Goal: Transaction & Acquisition: Download file/media

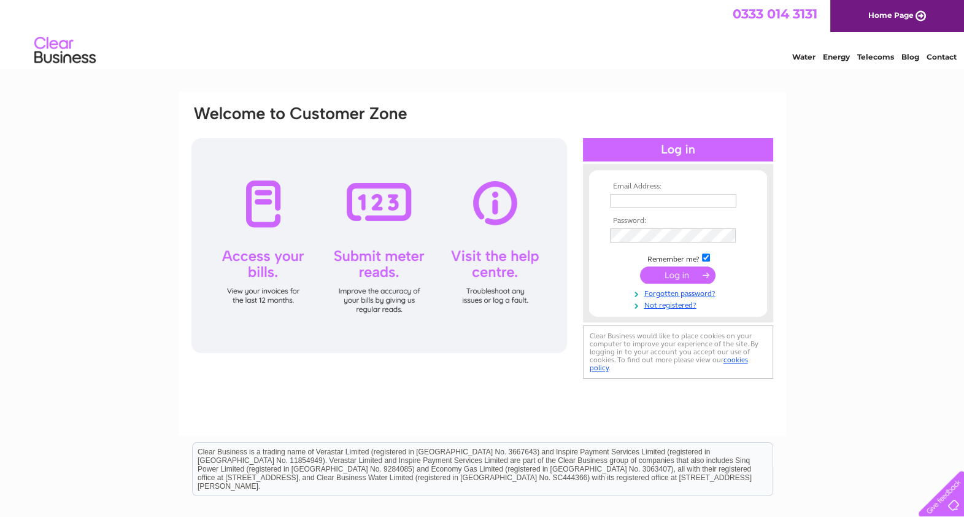
type input "[EMAIL_ADDRESS][DOMAIN_NAME]"
click at [679, 271] on input "submit" at bounding box center [678, 274] width 76 height 17
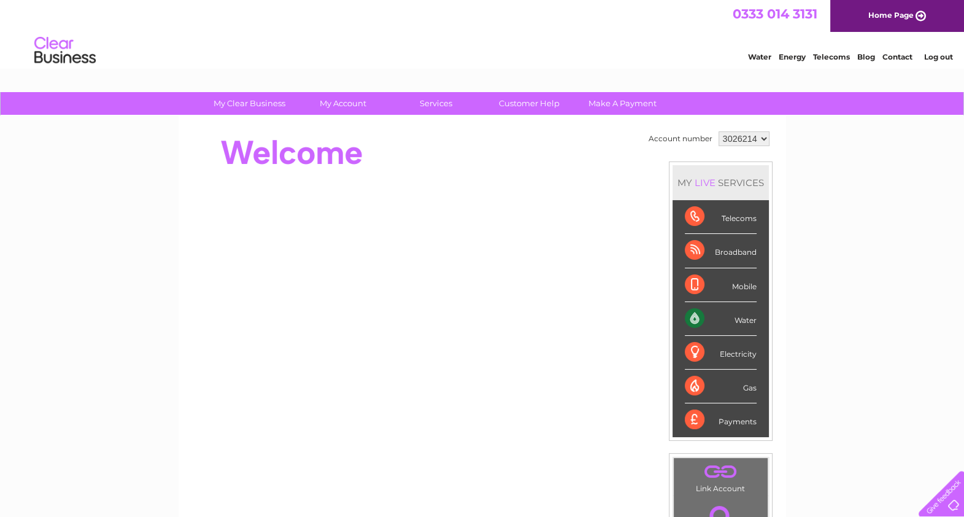
click at [726, 316] on div "Water" at bounding box center [721, 319] width 72 height 34
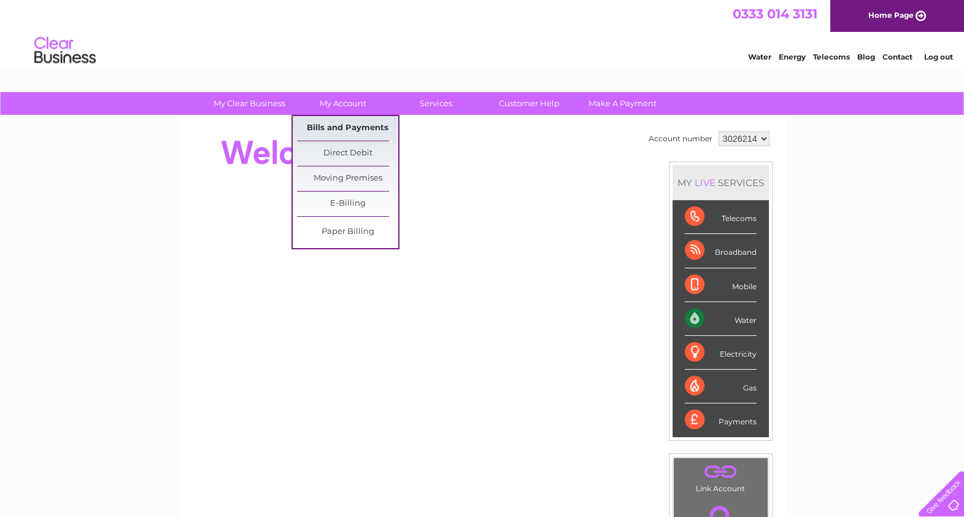
click at [360, 125] on link "Bills and Payments" at bounding box center [347, 128] width 101 height 25
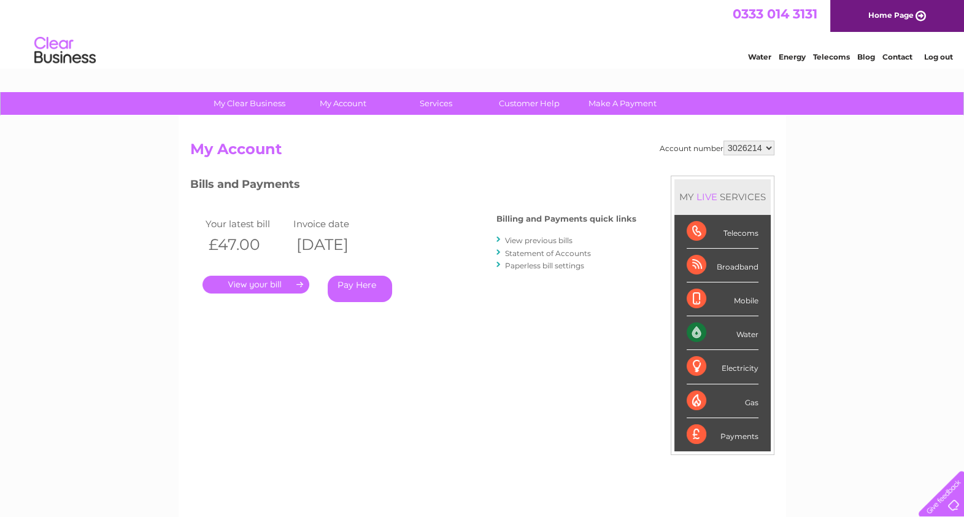
click at [531, 234] on li "View previous bills" at bounding box center [567, 240] width 140 height 12
click at [531, 238] on link "View previous bills" at bounding box center [539, 240] width 68 height 9
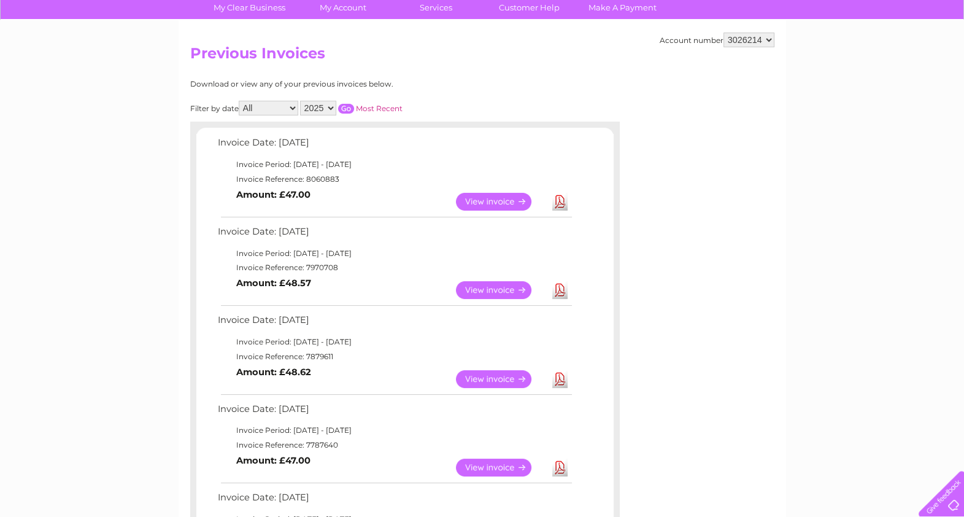
scroll to position [19, 0]
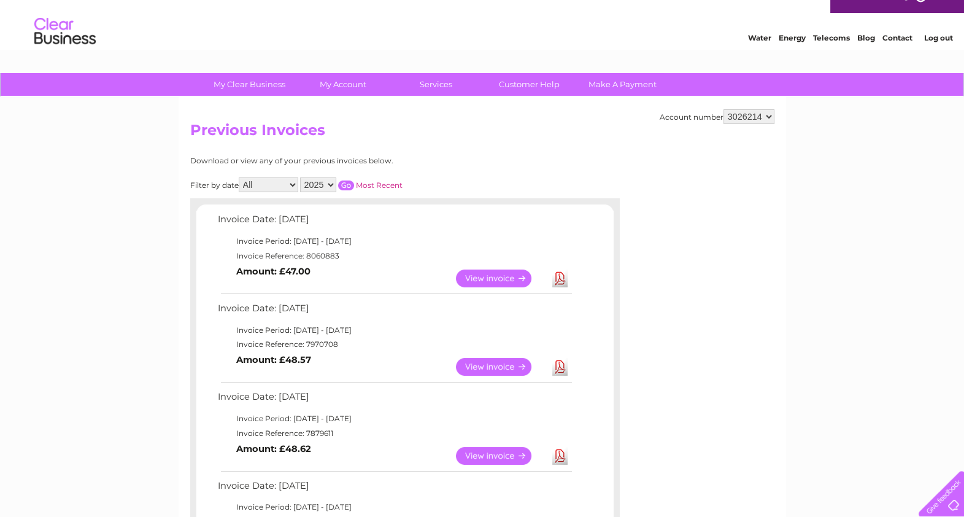
click at [336, 185] on select "2025 2024 2023 2022" at bounding box center [318, 184] width 36 height 15
click at [303, 177] on select "2025 2024 2023 2022" at bounding box center [318, 184] width 36 height 15
click at [351, 184] on input "button" at bounding box center [346, 185] width 16 height 10
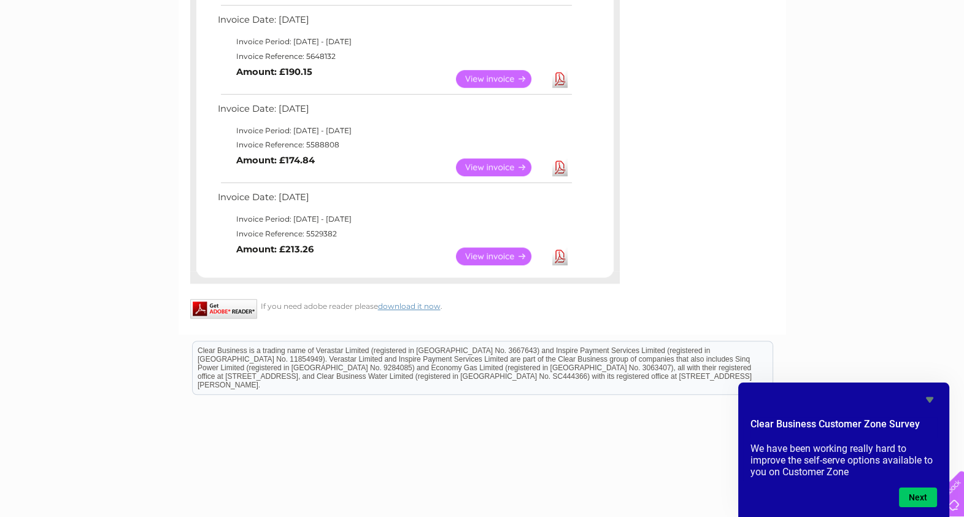
scroll to position [786, 0]
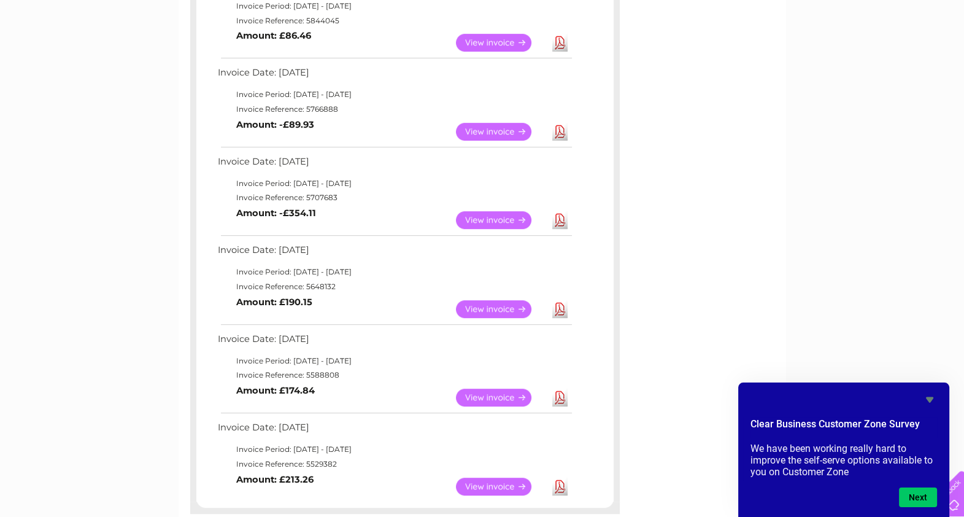
click at [567, 221] on link "Download" at bounding box center [559, 220] width 15 height 18
click at [557, 132] on link "Download" at bounding box center [559, 132] width 15 height 18
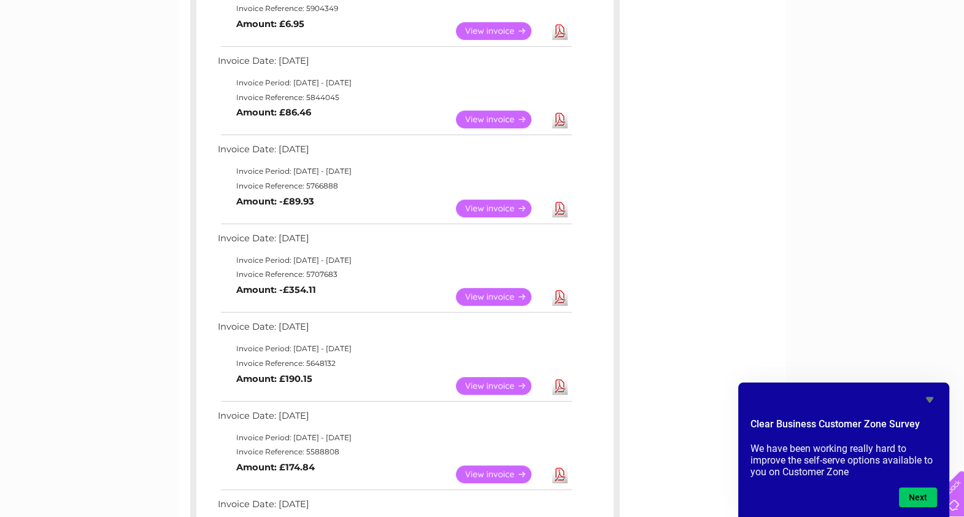
click at [553, 119] on link "Download" at bounding box center [559, 119] width 15 height 18
click at [562, 39] on link "Download" at bounding box center [559, 31] width 15 height 18
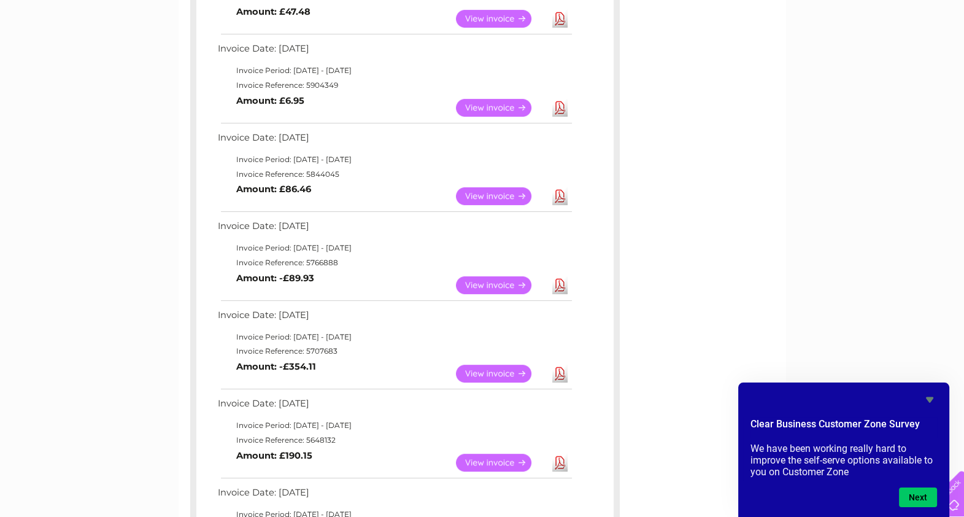
scroll to position [556, 0]
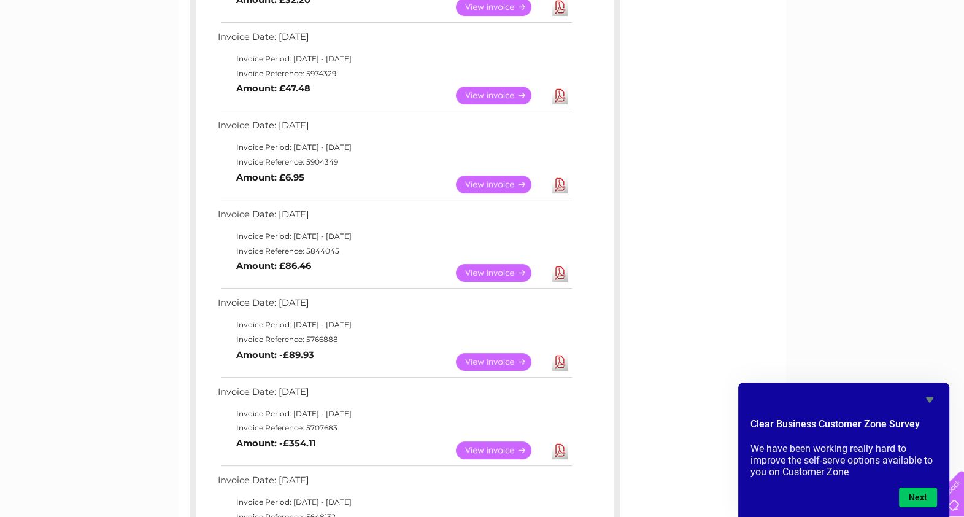
click at [564, 98] on link "Download" at bounding box center [559, 96] width 15 height 18
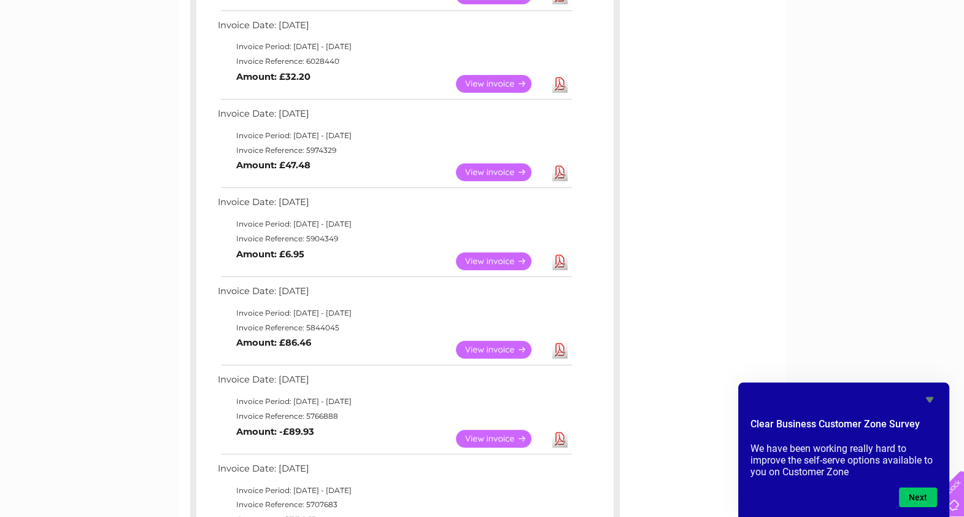
click at [557, 80] on link "Download" at bounding box center [559, 84] width 15 height 18
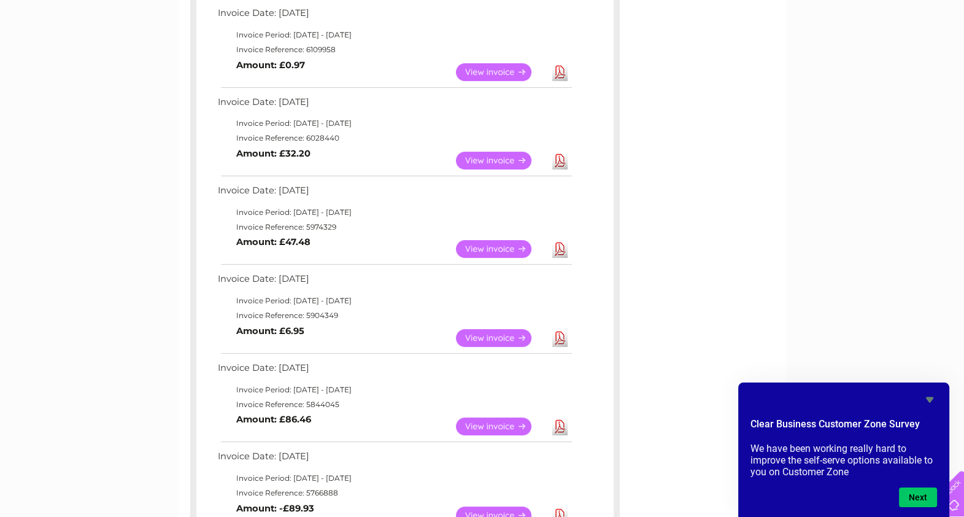
scroll to position [326, 0]
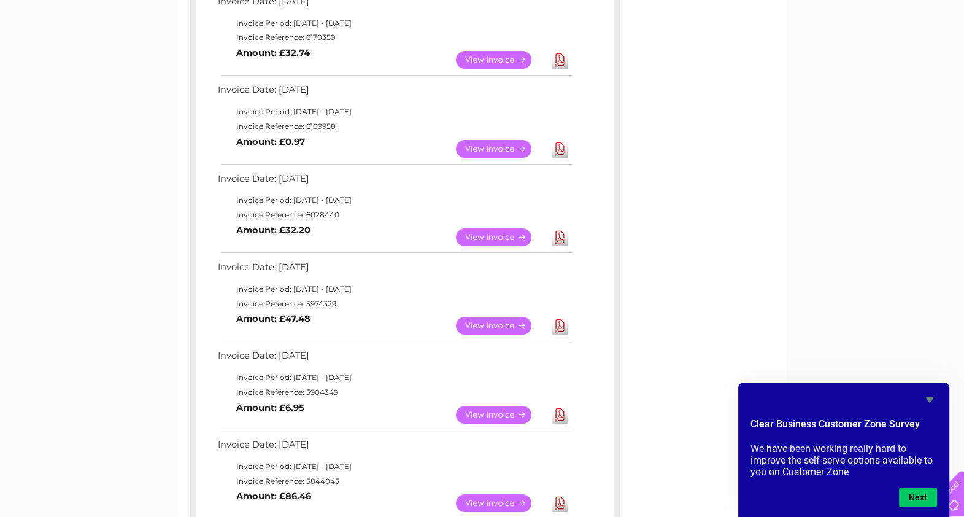
click at [559, 145] on link "Download" at bounding box center [559, 149] width 15 height 18
click at [559, 58] on link "Download" at bounding box center [559, 60] width 15 height 18
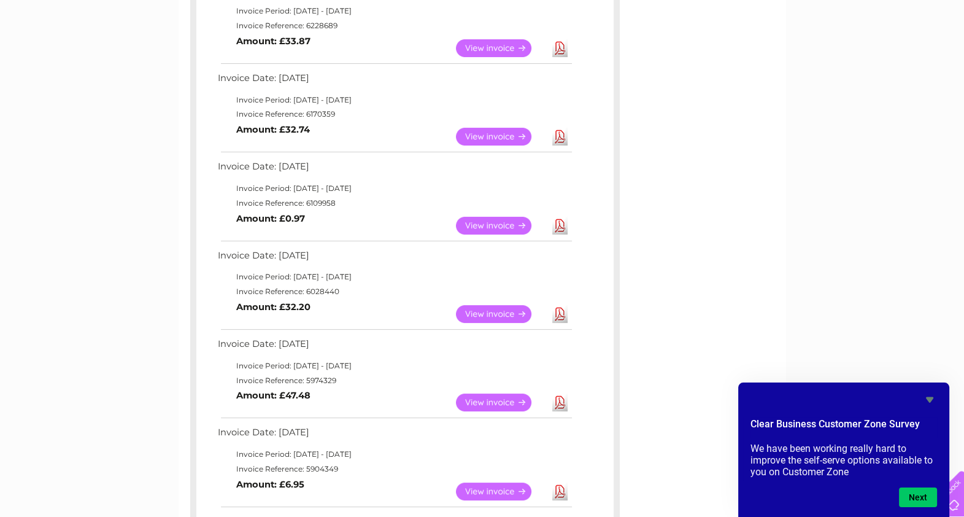
scroll to position [172, 0]
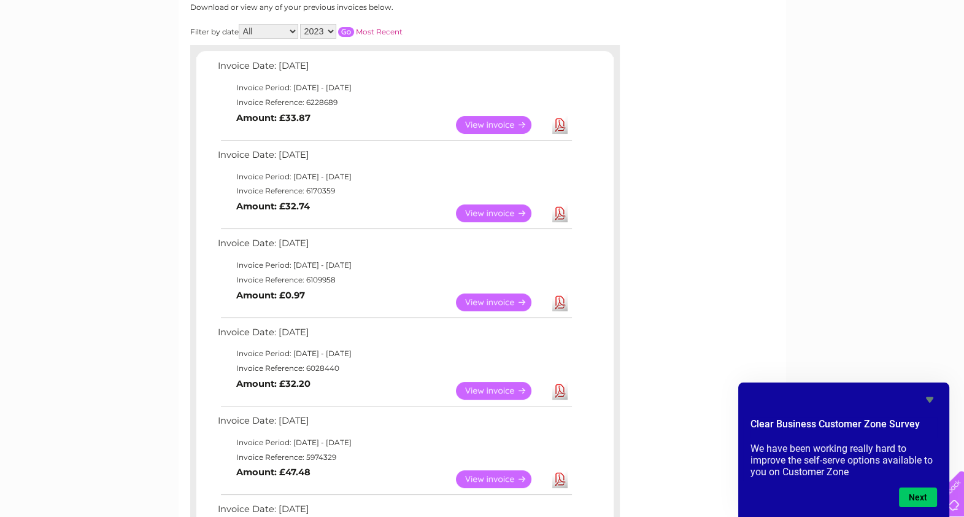
click at [562, 126] on link "Download" at bounding box center [559, 125] width 15 height 18
click at [325, 32] on select "2025 2024 2023 2022" at bounding box center [318, 31] width 36 height 15
click at [303, 24] on select "2025 2024 2023 2022" at bounding box center [318, 31] width 36 height 15
click at [348, 29] on input "button" at bounding box center [346, 32] width 16 height 10
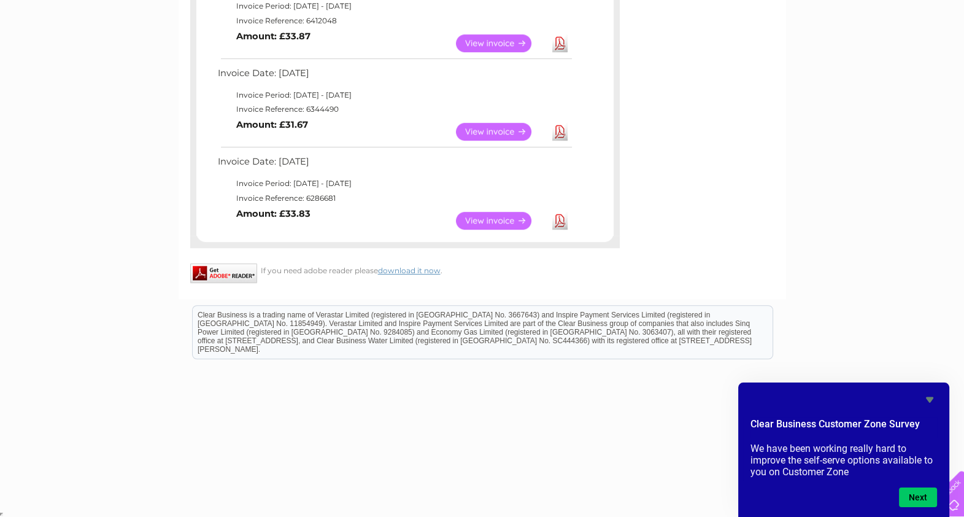
scroll to position [899, 0]
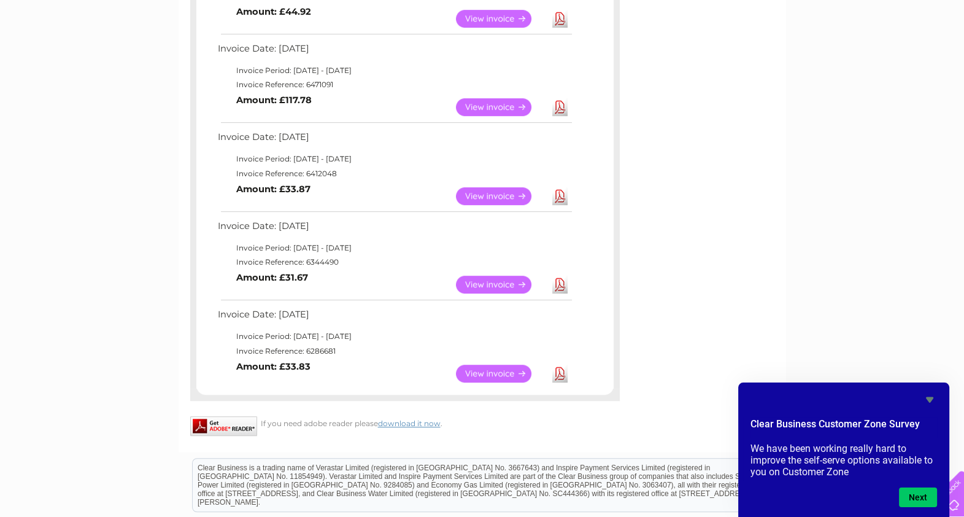
drag, startPoint x: 556, startPoint y: 373, endPoint x: 567, endPoint y: 376, distance: 11.5
click at [556, 373] on link "Download" at bounding box center [559, 374] width 15 height 18
click at [562, 287] on link "Download" at bounding box center [559, 285] width 15 height 18
click at [557, 199] on link "Download" at bounding box center [559, 196] width 15 height 18
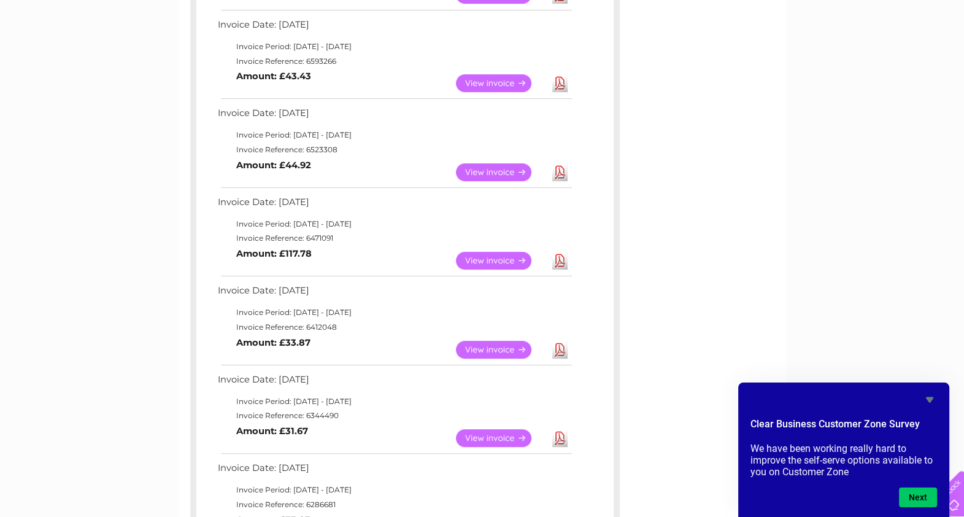
scroll to position [669, 0]
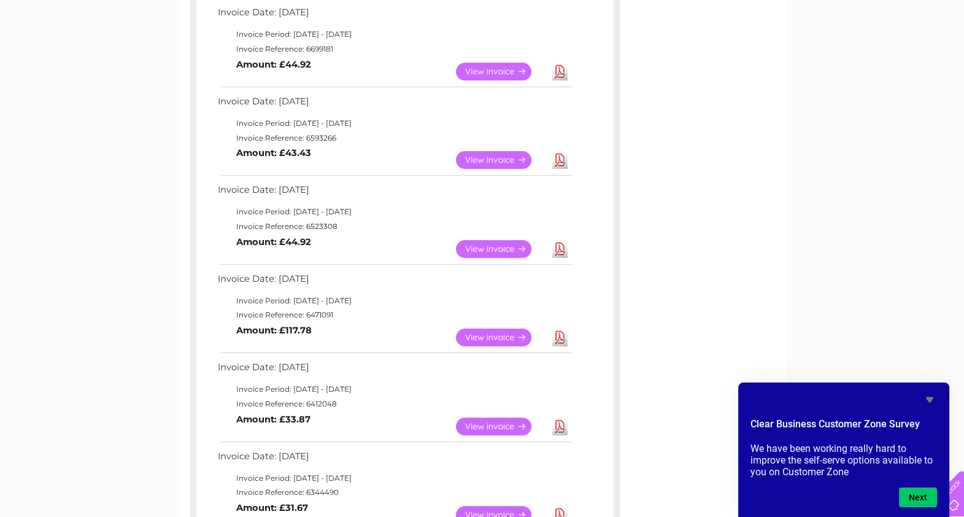
click at [557, 338] on link "Download" at bounding box center [559, 337] width 15 height 18
click at [562, 249] on link "Download" at bounding box center [559, 249] width 15 height 18
click at [561, 163] on link "Download" at bounding box center [559, 160] width 15 height 18
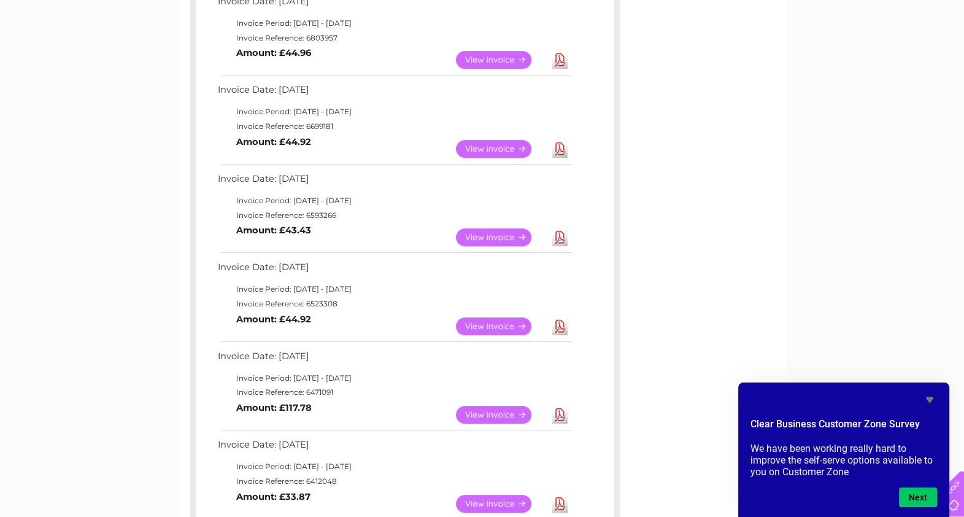
click at [560, 148] on link "Download" at bounding box center [559, 149] width 15 height 18
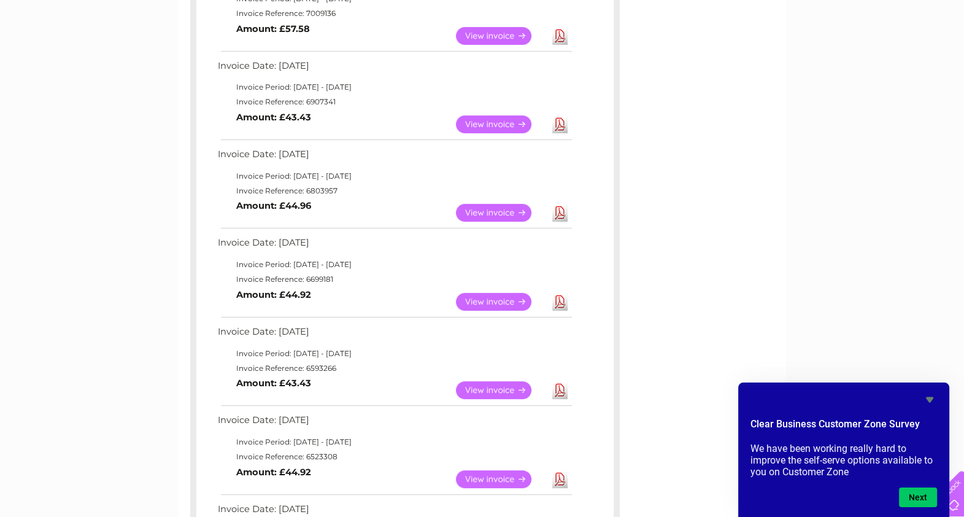
click at [559, 213] on link "Download" at bounding box center [559, 213] width 15 height 18
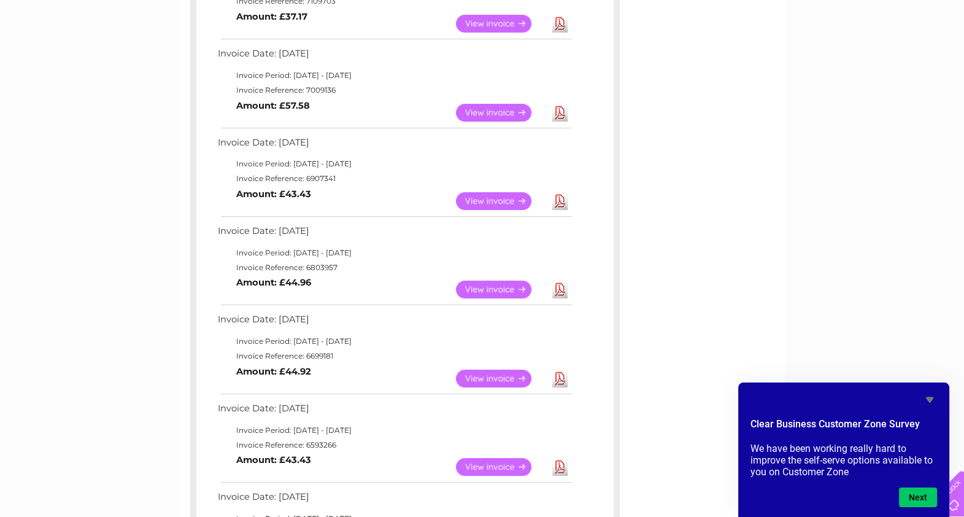
click at [560, 201] on link "Download" at bounding box center [559, 201] width 15 height 18
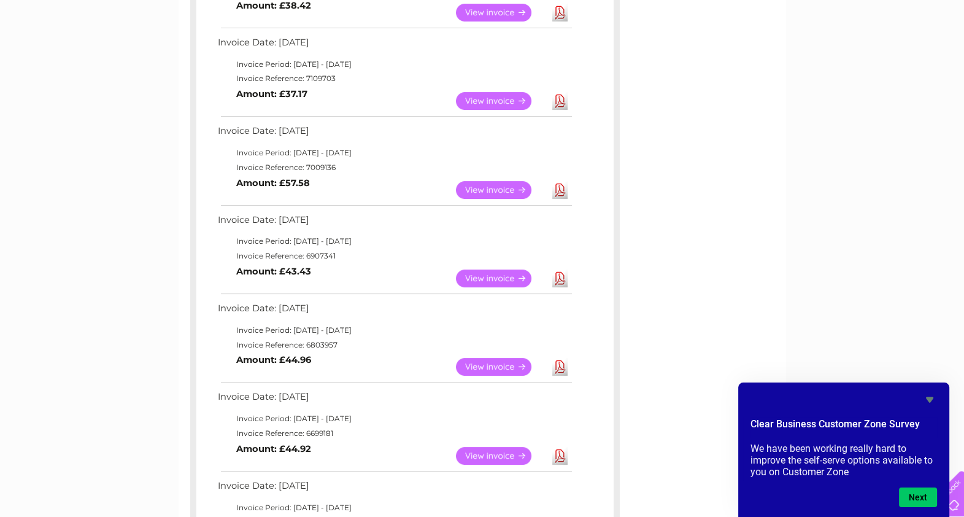
click at [562, 192] on link "Download" at bounding box center [559, 190] width 15 height 18
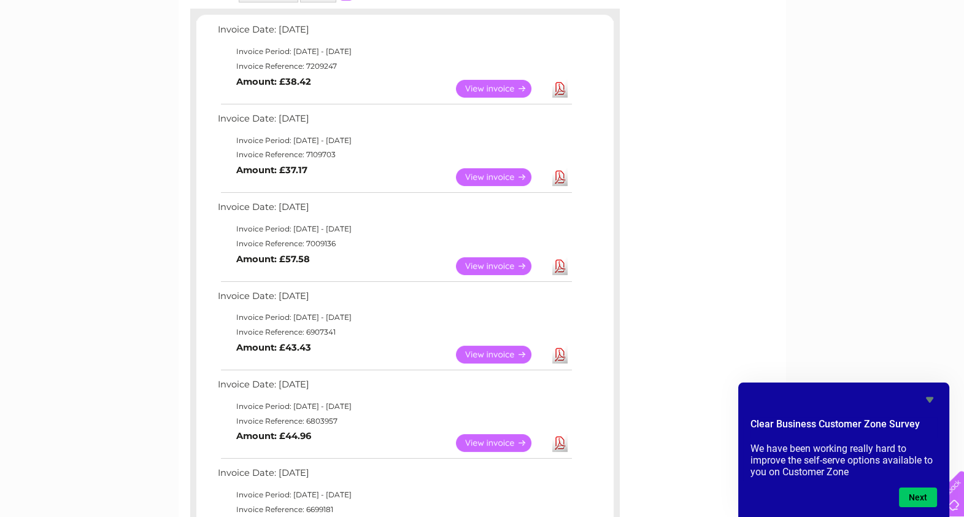
drag, startPoint x: 560, startPoint y: 175, endPoint x: 554, endPoint y: 178, distance: 6.3
click at [560, 175] on link "Download" at bounding box center [559, 177] width 15 height 18
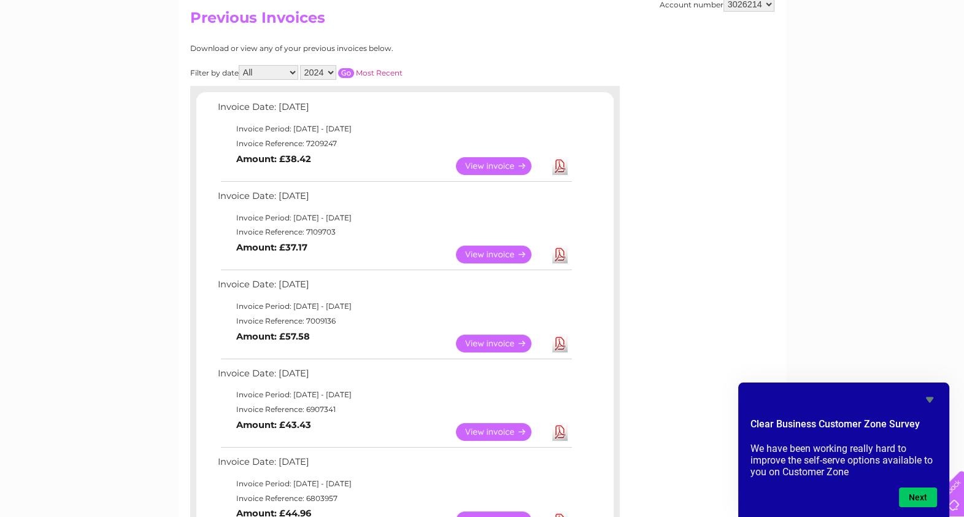
drag, startPoint x: 559, startPoint y: 165, endPoint x: 557, endPoint y: 171, distance: 6.9
click at [559, 165] on link "Download" at bounding box center [559, 166] width 15 height 18
click at [334, 76] on select "2025 2024 2023 2022" at bounding box center [318, 72] width 36 height 15
select select "2025"
click at [303, 65] on select "2025 2024 2023 2022" at bounding box center [318, 72] width 36 height 15
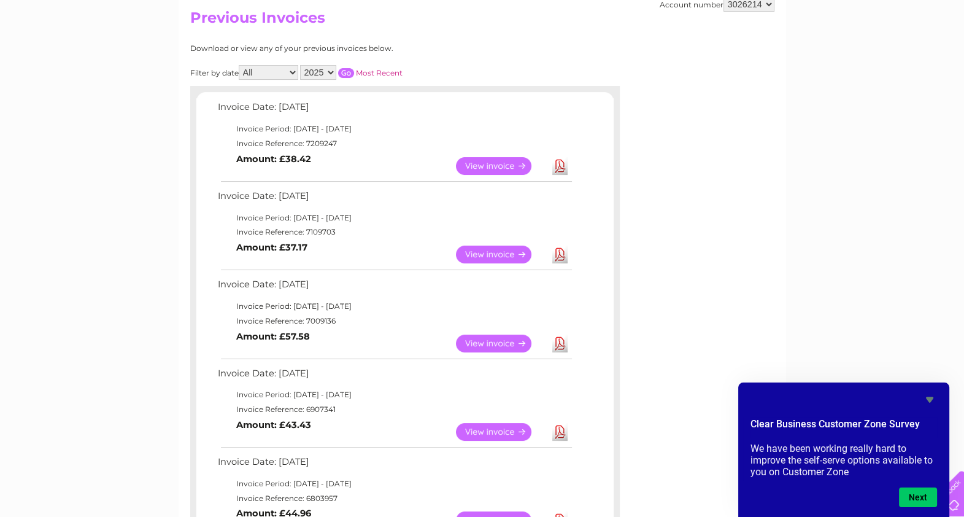
click at [348, 71] on input "button" at bounding box center [346, 73] width 16 height 10
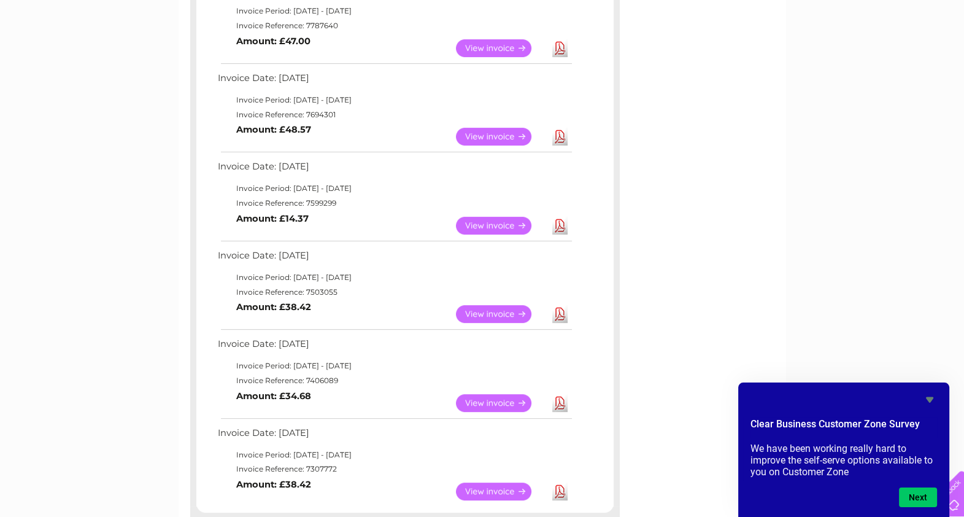
scroll to position [592, 0]
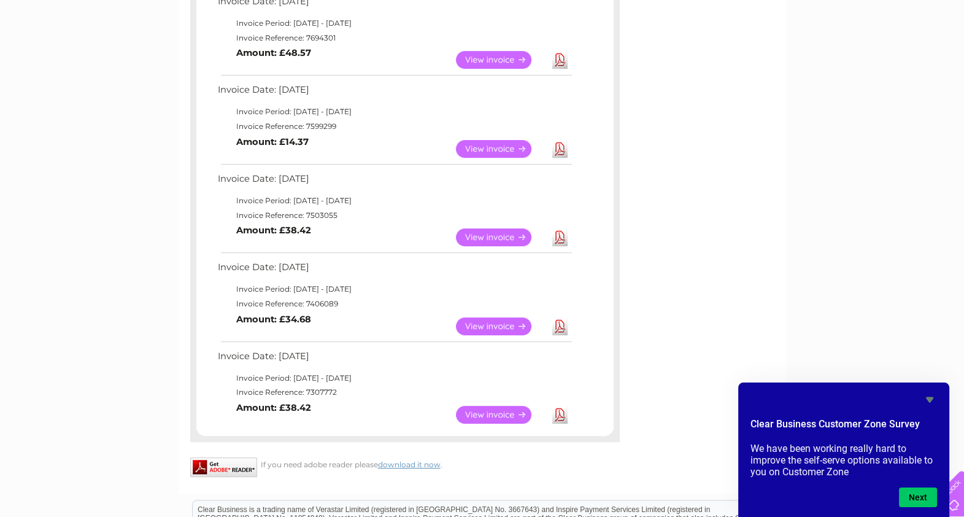
click at [555, 414] on link "Download" at bounding box center [559, 415] width 15 height 18
click at [560, 324] on link "Download" at bounding box center [559, 326] width 15 height 18
click at [558, 239] on link "Download" at bounding box center [559, 237] width 15 height 18
click at [560, 151] on link "Download" at bounding box center [559, 149] width 15 height 18
click at [560, 60] on link "Download" at bounding box center [559, 60] width 15 height 18
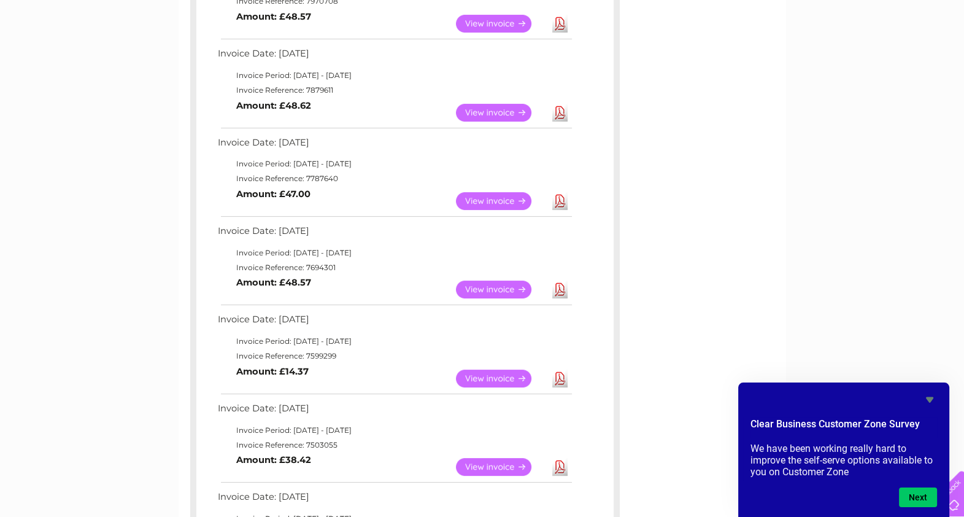
scroll to position [209, 0]
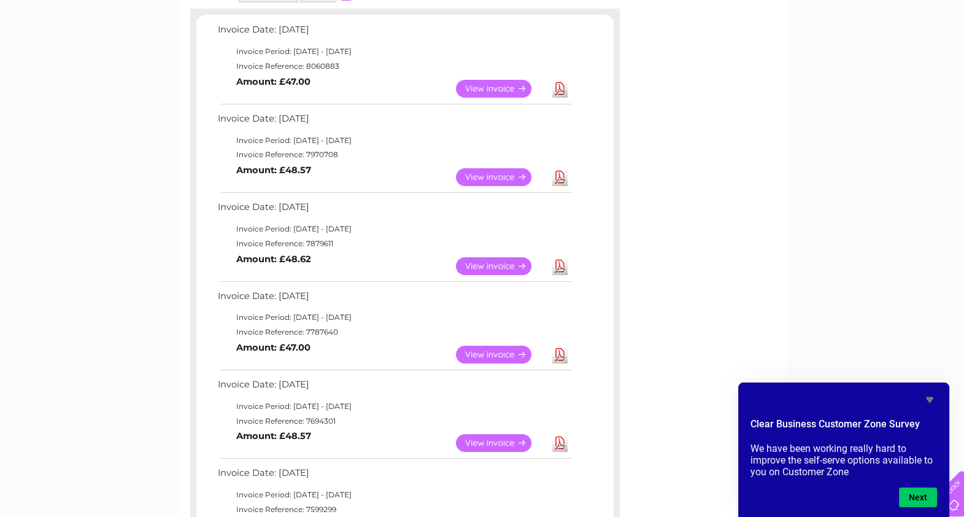
click at [553, 358] on link "Download" at bounding box center [559, 355] width 15 height 18
click at [555, 266] on link "Download" at bounding box center [559, 266] width 15 height 18
click at [554, 175] on link "Download" at bounding box center [559, 177] width 15 height 18
click at [556, 85] on link "Download" at bounding box center [559, 89] width 15 height 18
